Goal: Contribute content

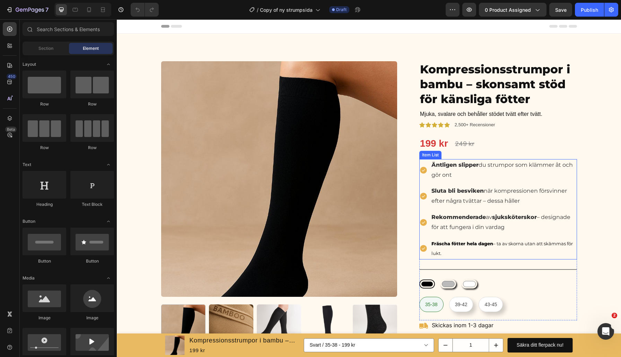
scroll to position [21, 0]
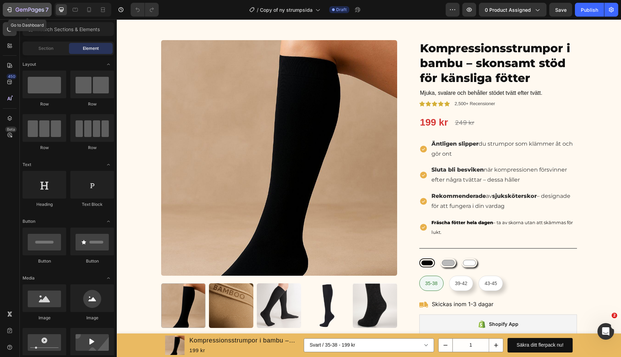
click at [9, 8] on icon "button" at bounding box center [10, 9] width 3 height 5
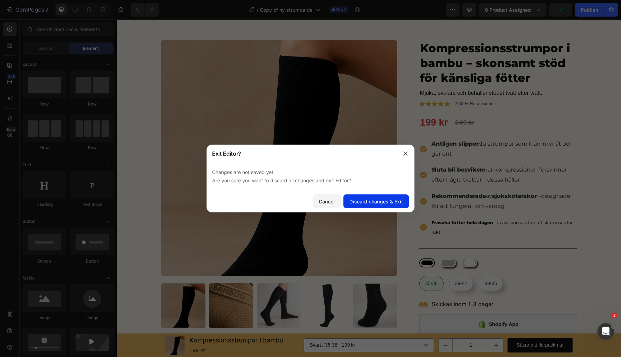
click at [381, 202] on div "Discard changes & Exit" at bounding box center [376, 201] width 54 height 7
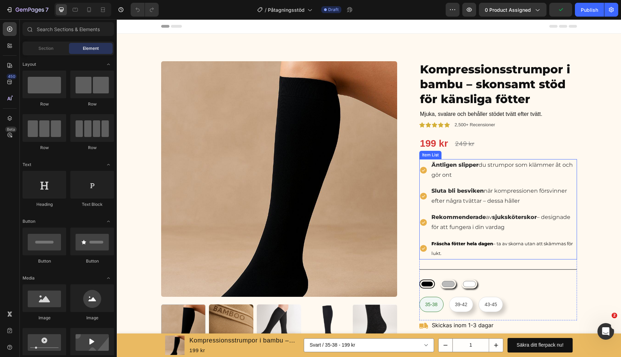
click at [531, 168] on p "Äntligen slipper du strumpor som klämmer åt och gör ont" at bounding box center [503, 170] width 144 height 20
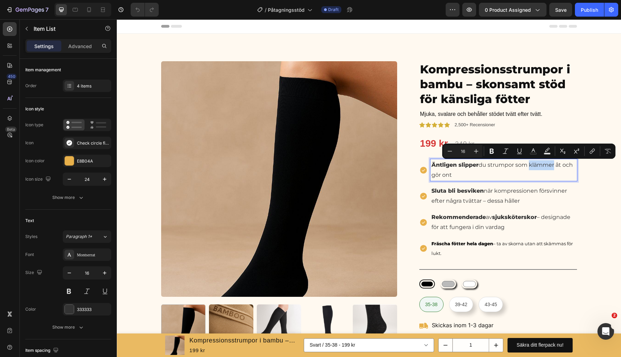
click at [531, 167] on p "Äntligen slipper du strumpor som klämmer åt och gör ont" at bounding box center [503, 170] width 144 height 20
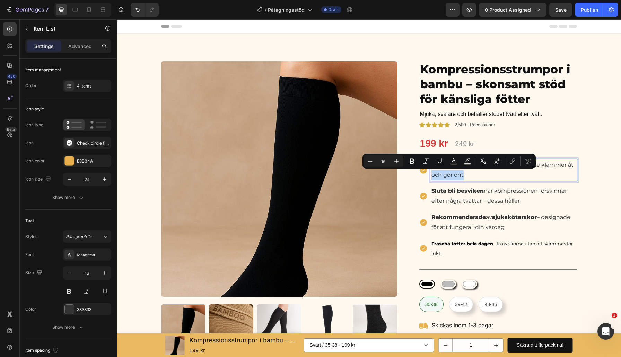
drag, startPoint x: 472, startPoint y: 174, endPoint x: 433, endPoint y: 174, distance: 39.5
click at [433, 174] on p "Äntligen slipper du strumpor som inte klämmer åt och gör ont" at bounding box center [503, 170] width 144 height 20
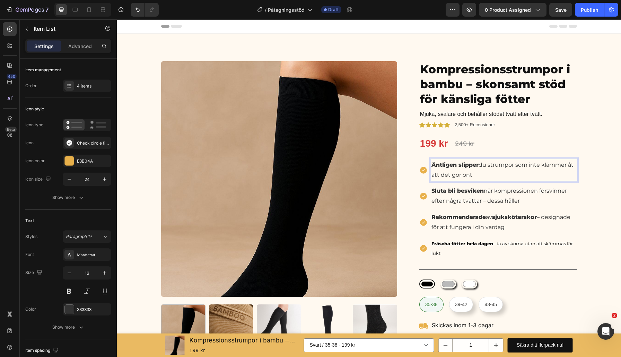
click at [494, 174] on p "Äntligen slipper du strumpor som inte klämmer åt att det gör ont" at bounding box center [503, 170] width 144 height 20
click at [470, 176] on p "Äntligen slipper du strumpor som inte klämmer åt att det gör ont" at bounding box center [503, 170] width 144 height 20
click at [478, 165] on strong "Äntligen slipper" at bounding box center [454, 165] width 47 height 7
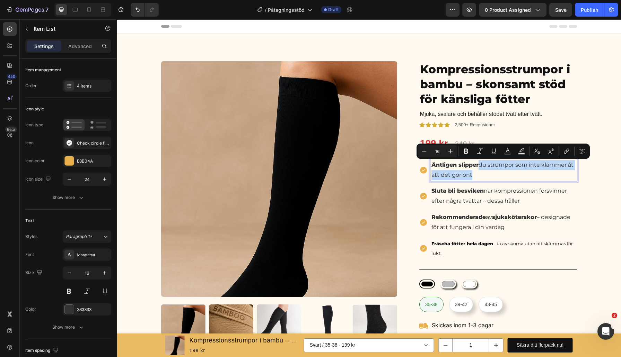
drag, startPoint x: 479, startPoint y: 165, endPoint x: 479, endPoint y: 179, distance: 14.2
click at [479, 179] on p "Äntligen slipper du strumpor som inte klämmer åt att det gör ont" at bounding box center [503, 170] width 144 height 20
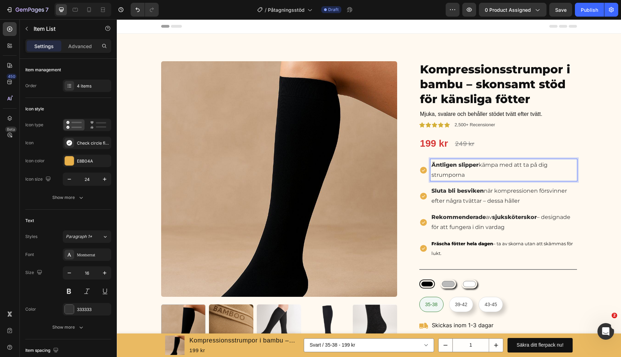
click at [497, 199] on p "Sluta bli besviken när kompressionen försvinner efter några tvättar – dessa hål…" at bounding box center [503, 196] width 144 height 20
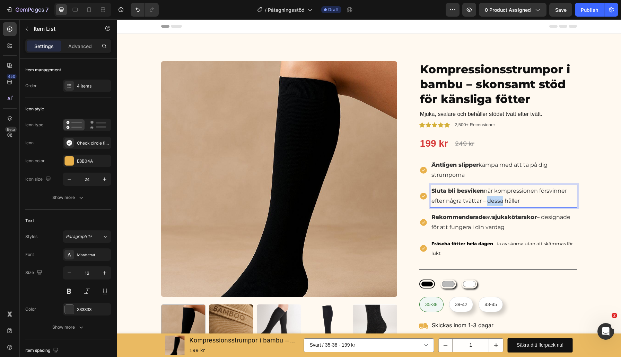
click at [497, 199] on p "Sluta bli besviken när kompressionen försvinner efter några tvättar – dessa hål…" at bounding box center [503, 196] width 144 height 20
click at [483, 199] on p "Sluta bli besviken när kompressionen försvinner efter några tvättar – dessa hål…" at bounding box center [503, 196] width 144 height 20
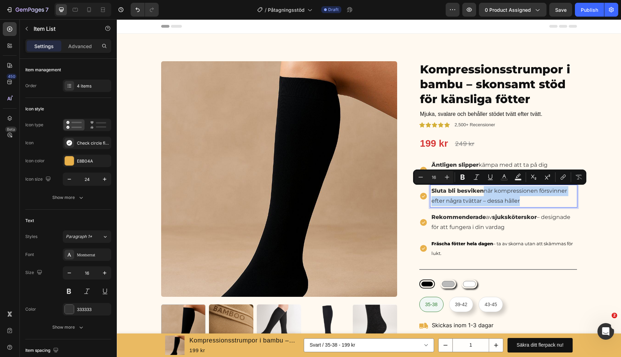
drag, startPoint x: 521, startPoint y: 200, endPoint x: 486, endPoint y: 193, distance: 35.3
click at [486, 193] on p "Sluta bli besviken när kompressionen försvinner efter några tvättar – dessa hål…" at bounding box center [503, 196] width 144 height 20
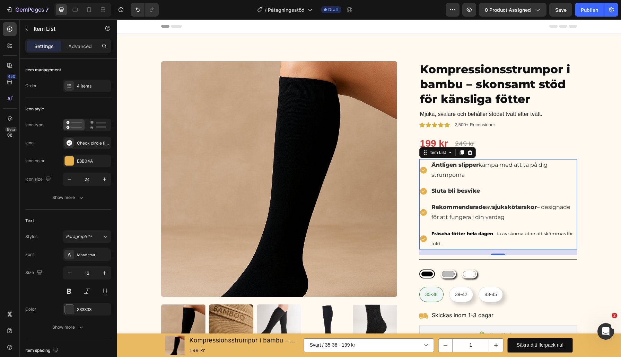
click at [494, 189] on p "Sluta bli besvike" at bounding box center [503, 191] width 144 height 10
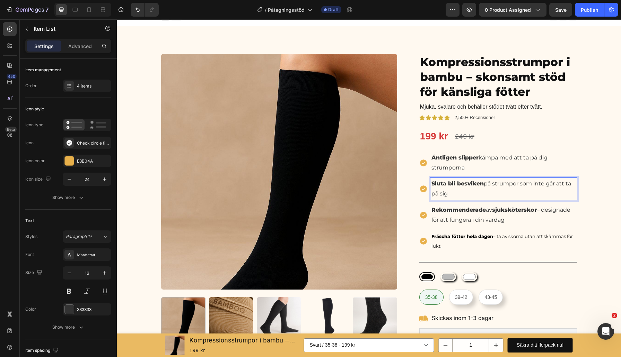
scroll to position [8, 0]
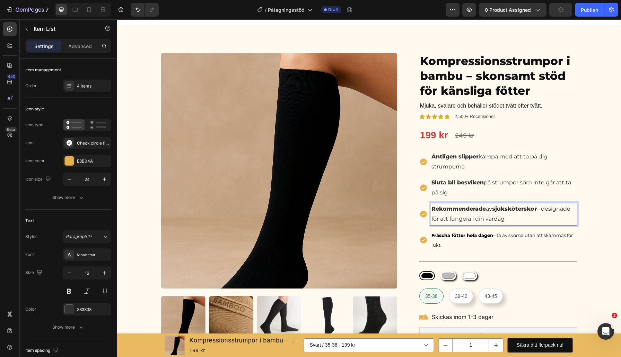
click at [506, 220] on p "Rekommenderade av sjuksköterskor – designade för att fungera i din vardag" at bounding box center [503, 214] width 144 height 20
click at [500, 222] on p "Rekommenderade av sjuksköterskor – designade för att fungera i din vardag" at bounding box center [503, 214] width 144 height 20
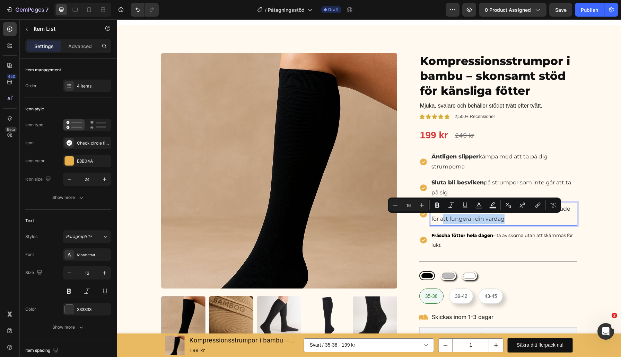
drag, startPoint x: 505, startPoint y: 222, endPoint x: 442, endPoint y: 223, distance: 63.0
click at [442, 223] on p "Rekommenderade av sjuksköterskor – designade för att fungera i din vardag" at bounding box center [503, 214] width 144 height 20
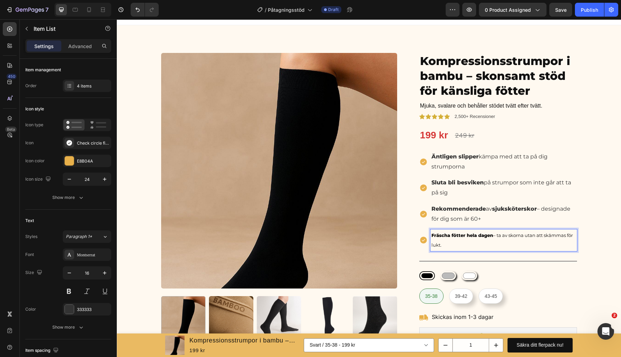
click at [469, 240] on p "Fräscha fötter hela dagen – ta av skorna utan att skämmas för lukt." at bounding box center [503, 241] width 144 height 20
click at [459, 215] on p "Rekommenderade av sjuksköterskor – designade för dig som är 60+" at bounding box center [503, 214] width 144 height 20
click at [456, 245] on p "Fräscha fötter hela dagen – ta av skorna utan att skämmas för lukt." at bounding box center [503, 241] width 144 height 20
click at [456, 214] on p "Rekommenderade av sjuksköterskor – designade för dig som är 60+" at bounding box center [503, 214] width 144 height 20
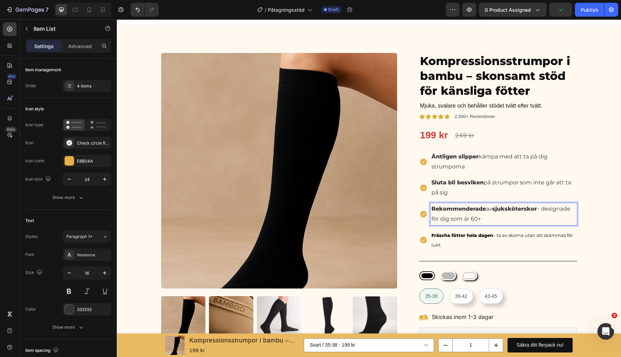
click at [483, 189] on p "Sluta bli besviken ⁠⁠⁠⁠⁠⁠⁠på strumpor som inte går att ta på sig" at bounding box center [503, 188] width 144 height 20
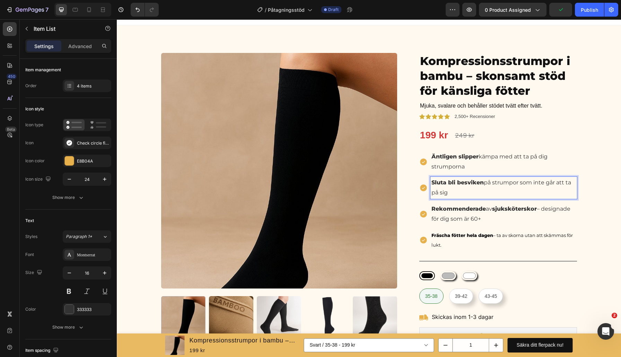
click at [485, 188] on p "Sluta bli besviken ⁠⁠⁠⁠⁠⁠⁠på strumpor som inte går att ta på sig" at bounding box center [503, 188] width 144 height 20
click at [495, 181] on p "Sluta bli besviken ⁠⁠⁠⁠⁠⁠⁠på strumpor som inte går att ta på sig" at bounding box center [503, 188] width 144 height 20
click at [469, 237] on strong "Fräscha fötter hela dagen" at bounding box center [462, 236] width 62 height 6
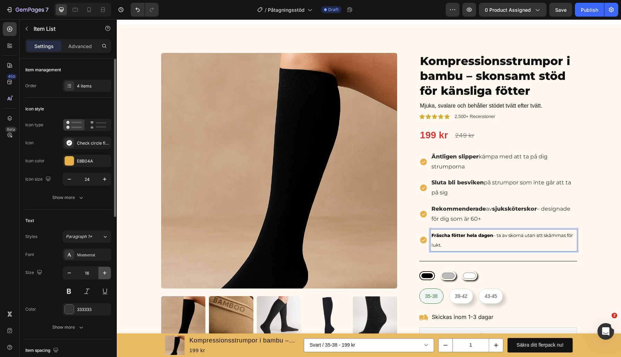
click at [107, 275] on icon "button" at bounding box center [104, 273] width 7 height 7
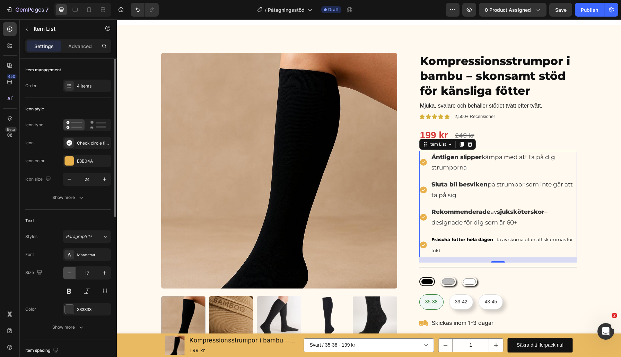
click at [70, 275] on icon "button" at bounding box center [69, 273] width 7 height 7
type input "16"
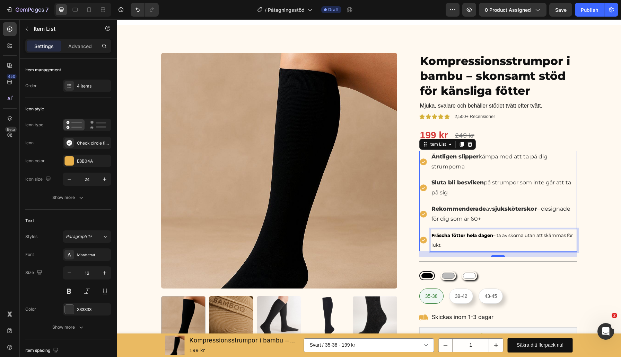
click at [446, 240] on p "Fräscha fötter hela dagen – ta av skorna utan att skämmas för lukt." at bounding box center [503, 241] width 144 height 20
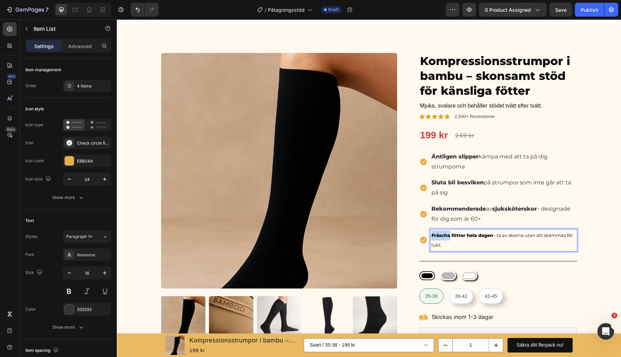
click at [446, 240] on p "Fräscha fötter hela dagen – ta av skorna utan att skämmas för lukt." at bounding box center [503, 241] width 144 height 20
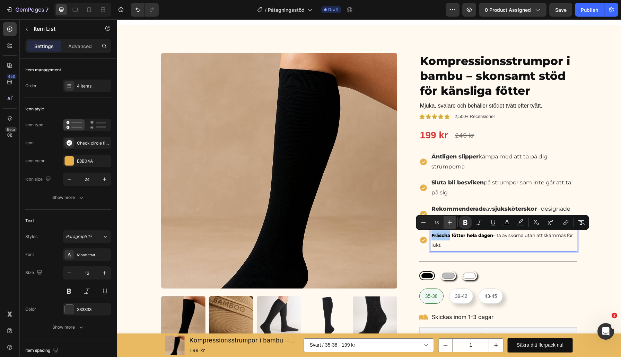
click at [452, 218] on button "Plus" at bounding box center [449, 222] width 12 height 12
click at [421, 220] on icon "Editor contextual toolbar" at bounding box center [423, 222] width 7 height 7
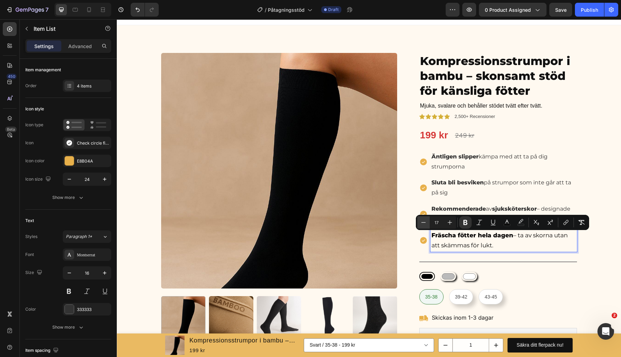
type input "16"
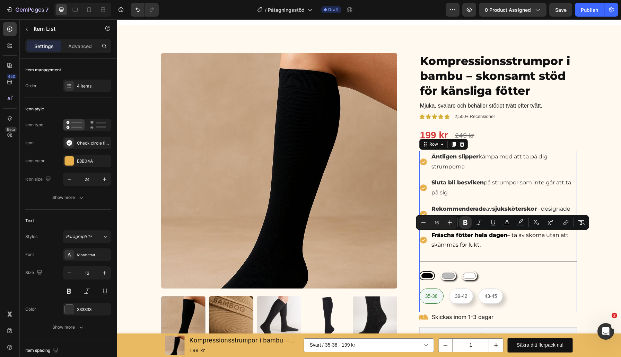
click at [499, 252] on div "Äntligen slipper kämpa med att ta på dig strumporna Sluta bli besviken på strum…" at bounding box center [498, 231] width 158 height 161
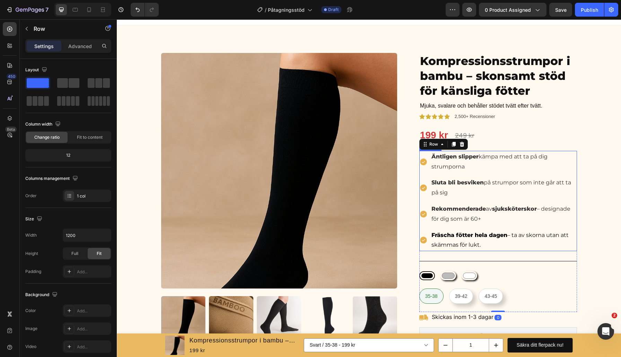
click at [489, 248] on p "Fräscha fötter hela dagen – ta av skorna utan att skämmas för lukt." at bounding box center [503, 241] width 144 height 20
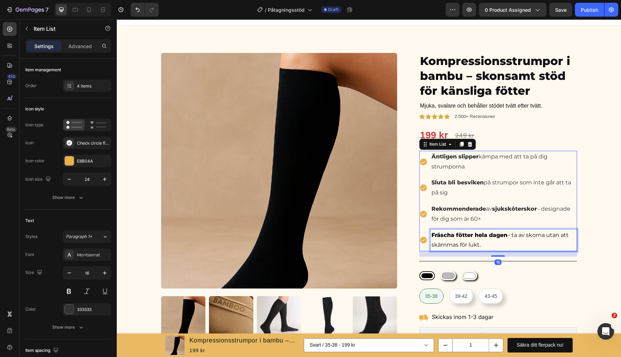
click at [489, 248] on p "Fräscha fötter hela dagen – ta av skorna utan att skämmas för lukt." at bounding box center [503, 241] width 144 height 20
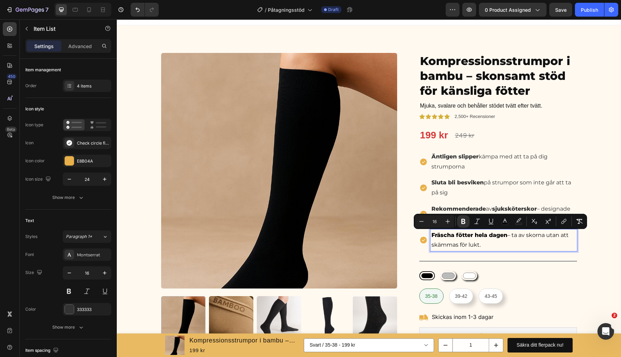
copy span "Fräscha fötter hela dagen – ta av skorna utan att skämmas för lukt."
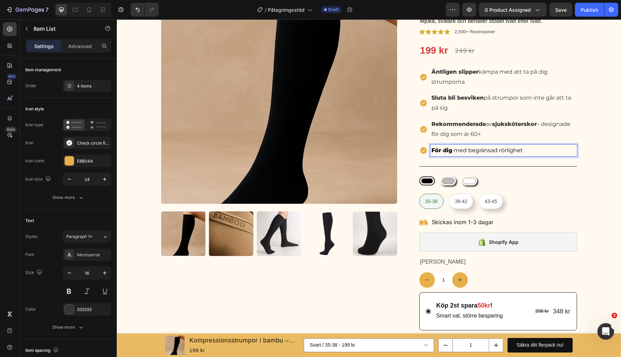
scroll to position [154, 0]
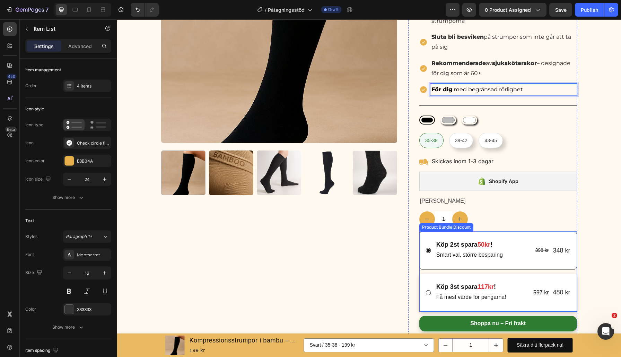
click at [435, 273] on div "Köp 2st spara 50kr ! Text Block Smart val, större besparing Text Block 398 kr P…" at bounding box center [498, 272] width 158 height 80
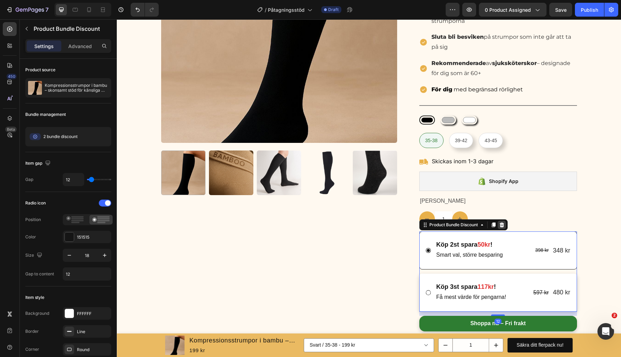
click at [504, 226] on icon at bounding box center [502, 225] width 6 height 6
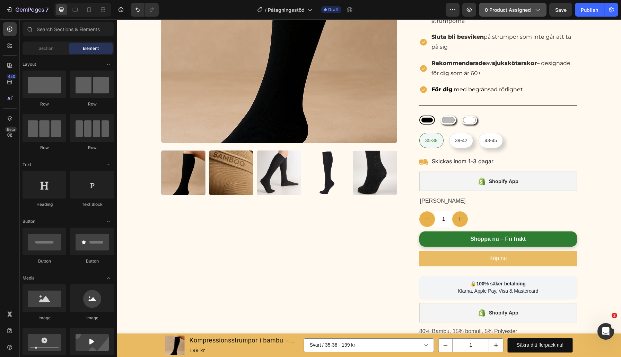
click at [518, 10] on span "0 product assigned" at bounding box center [508, 9] width 46 height 7
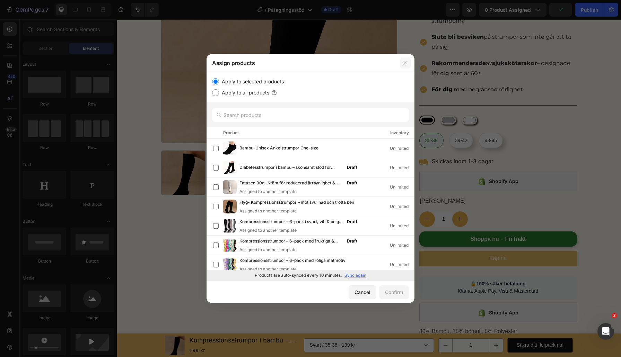
click at [409, 58] on button "button" at bounding box center [405, 62] width 11 height 11
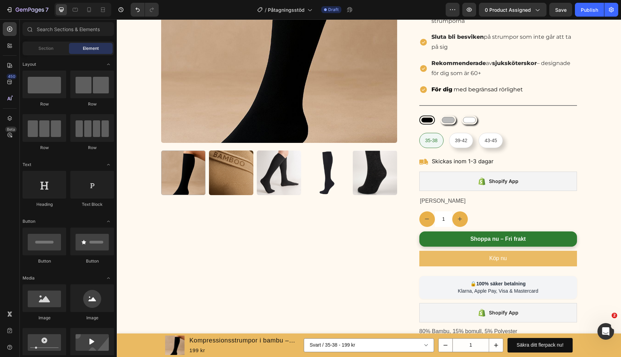
click at [519, 2] on div "7 Version history / Påtagningsstöd Draft Preview 0 product assigned Save Publish" at bounding box center [310, 10] width 621 height 20
click at [136, 11] on icon "Undo/Redo" at bounding box center [137, 9] width 7 height 7
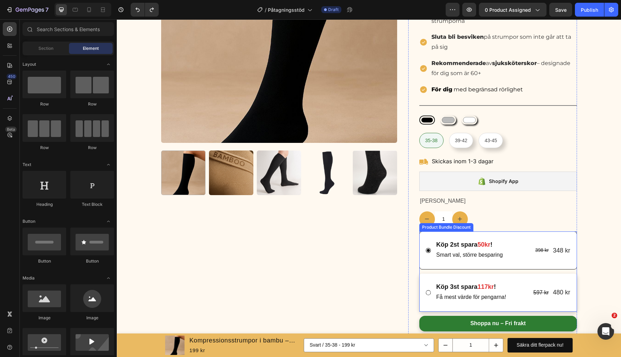
click at [429, 272] on div "Köp 2st spara 50kr ! Text Block Smart val, större besparing Text Block 398 kr P…" at bounding box center [498, 272] width 158 height 80
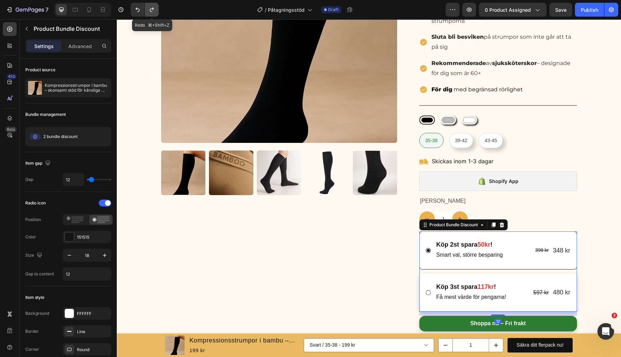
click at [153, 10] on icon "Undo/Redo" at bounding box center [151, 9] width 7 height 7
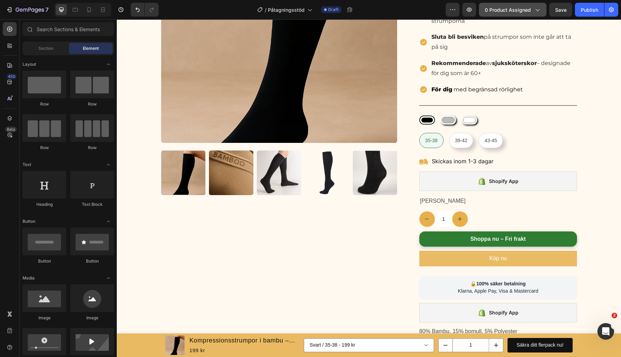
click at [529, 14] on button "0 product assigned" at bounding box center [513, 10] width 68 height 14
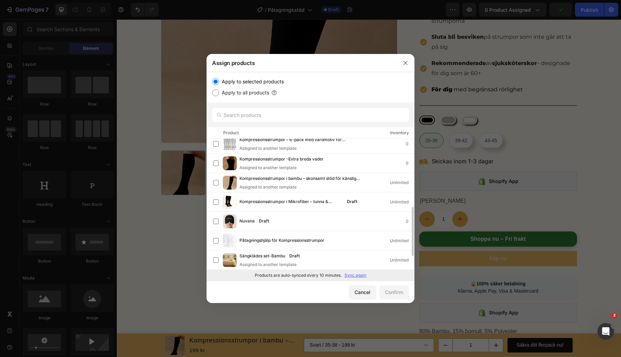
scroll to position [167, 0]
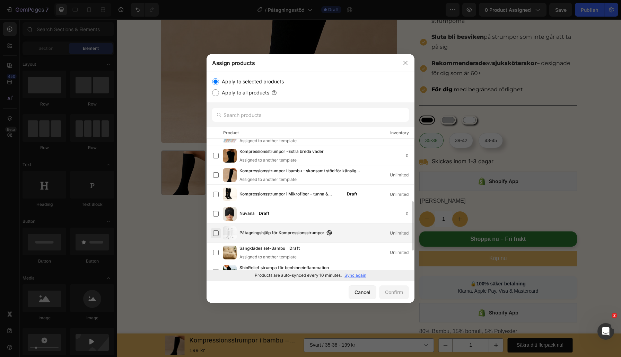
click at [216, 233] on label at bounding box center [216, 234] width 6 height 6
click at [395, 296] on button "Confirm" at bounding box center [394, 293] width 30 height 14
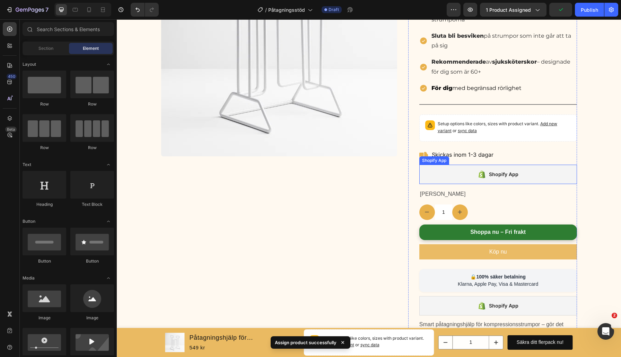
scroll to position [140, 0]
click at [511, 126] on p "Setup options like colors, sizes with product variant. Add new variant or sync …" at bounding box center [503, 128] width 133 height 14
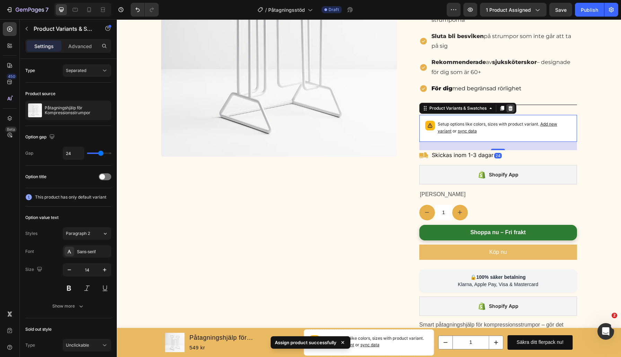
click at [510, 108] on icon at bounding box center [510, 109] width 6 height 6
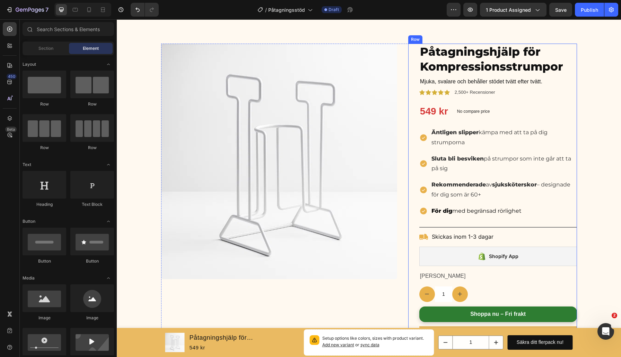
scroll to position [19, 0]
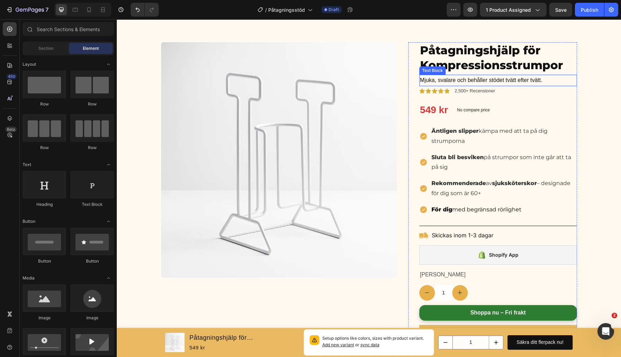
click at [442, 81] on p "Mjuka, svalare och behåller stödet tvätt efter tvätt." at bounding box center [498, 80] width 156 height 10
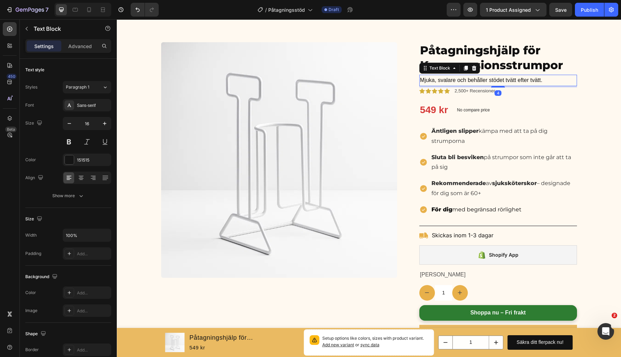
click at [442, 81] on p "Mjuka, svalare och behåller stödet tvätt efter tvätt." at bounding box center [498, 80] width 156 height 10
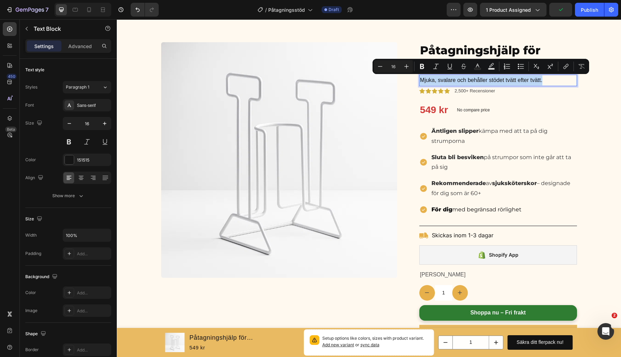
copy p "Mjuka, svalare och behåller stödet tvätt efter tvätt."
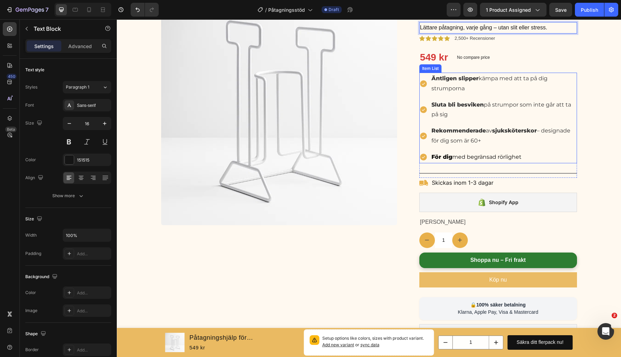
scroll to position [267, 0]
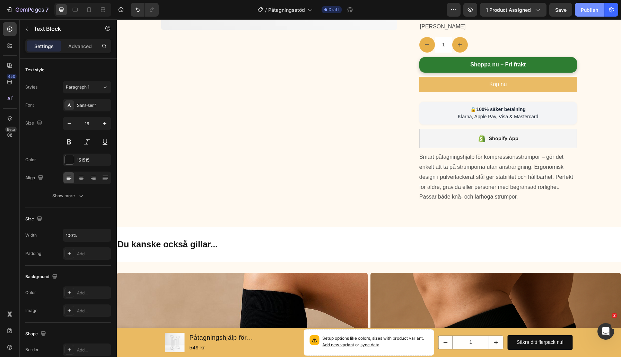
click at [589, 11] on div "Publish" at bounding box center [588, 9] width 17 height 7
click at [9, 11] on icon "button" at bounding box center [9, 9] width 7 height 7
